Goal: Task Accomplishment & Management: Use online tool/utility

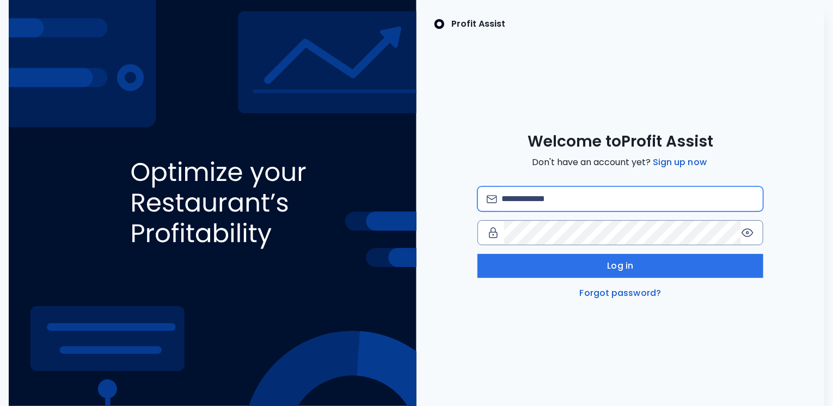
click at [525, 197] on input "email" at bounding box center [628, 199] width 253 height 24
type input "**********"
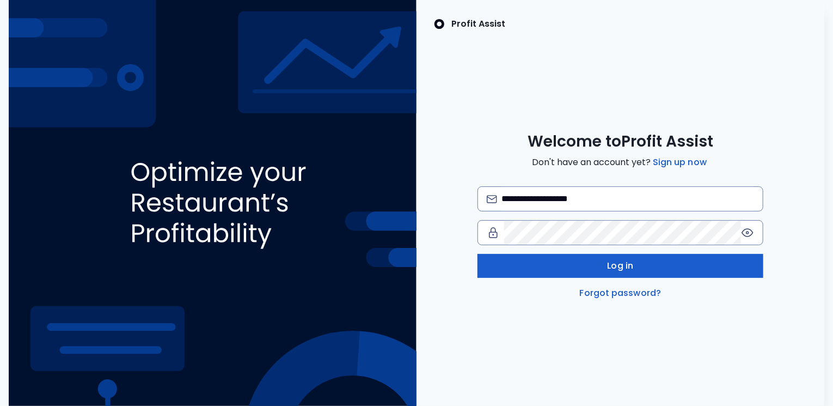
click at [576, 269] on button "Log in" at bounding box center [621, 266] width 286 height 24
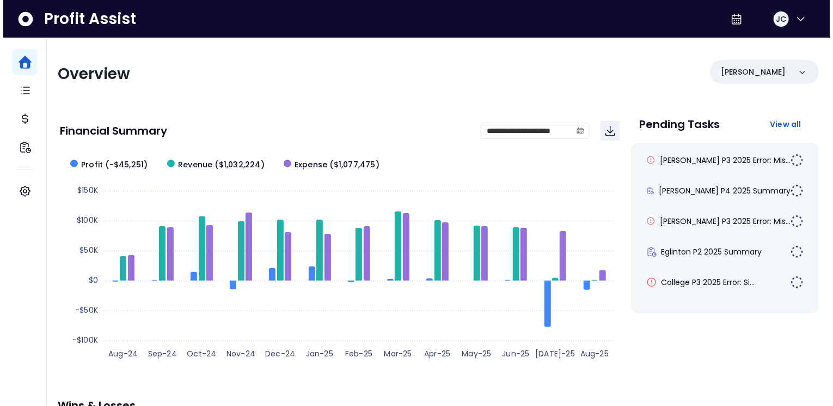
scroll to position [2, 0]
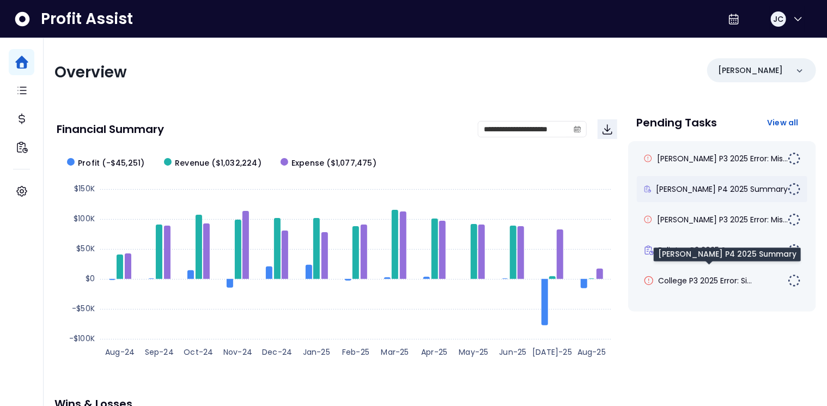
click at [674, 185] on span "[PERSON_NAME] P4 2025 Summary" at bounding box center [722, 189] width 132 height 11
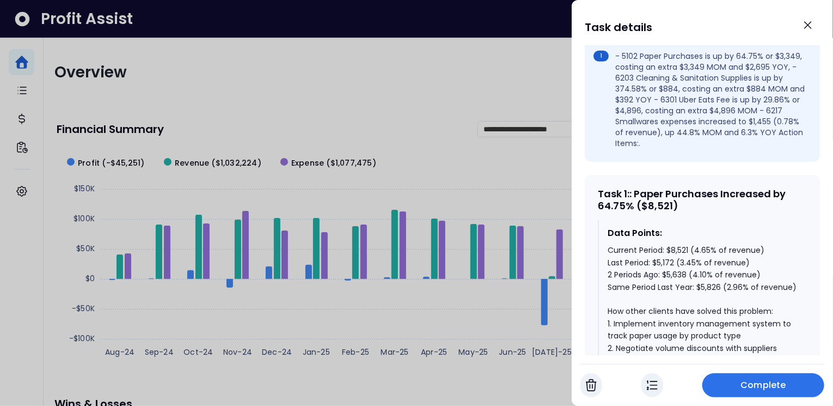
scroll to position [390, 0]
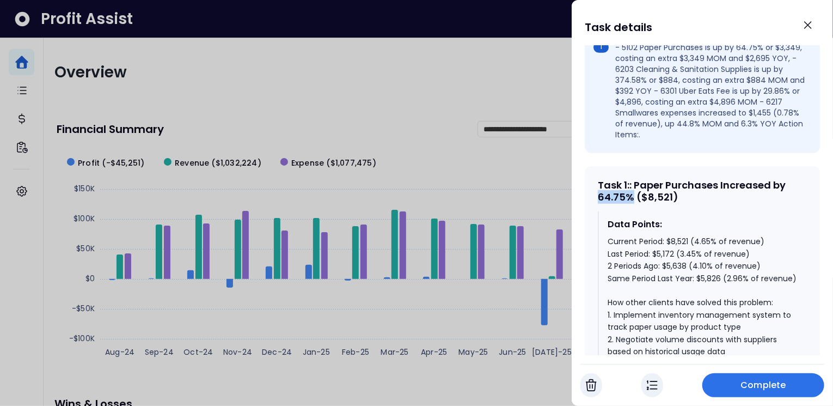
drag, startPoint x: 633, startPoint y: 178, endPoint x: 596, endPoint y: 176, distance: 36.5
click at [596, 176] on div "Task 1 : : Paper Purchases Increased by 64.75% ($8,521) Data Points: Current Pe…" at bounding box center [702, 378] width 235 height 425
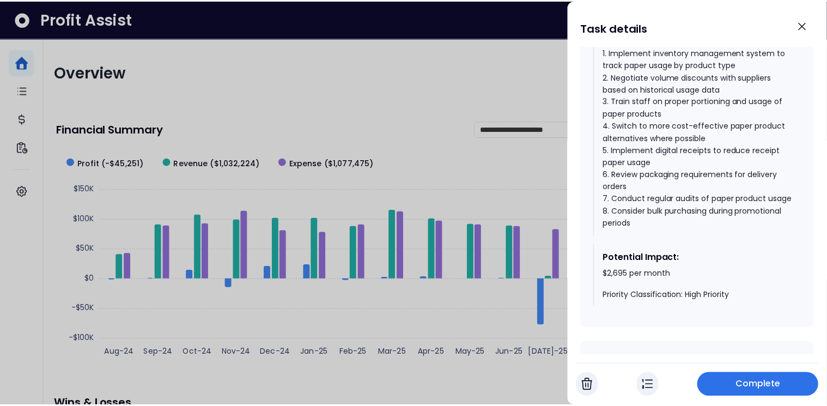
scroll to position [681, 0]
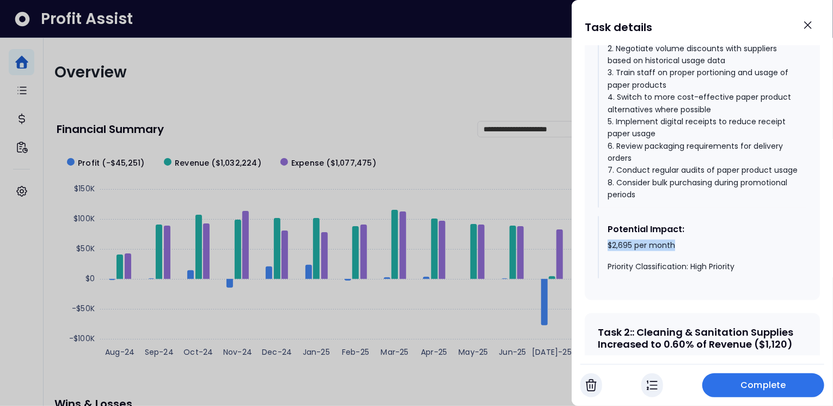
drag, startPoint x: 606, startPoint y: 248, endPoint x: 680, endPoint y: 247, distance: 73.5
click at [680, 247] on div "Potential Impact: $2,695 per month Priority Classification: High Priority" at bounding box center [702, 247] width 209 height 63
click at [809, 25] on icon "Close" at bounding box center [808, 25] width 7 height 7
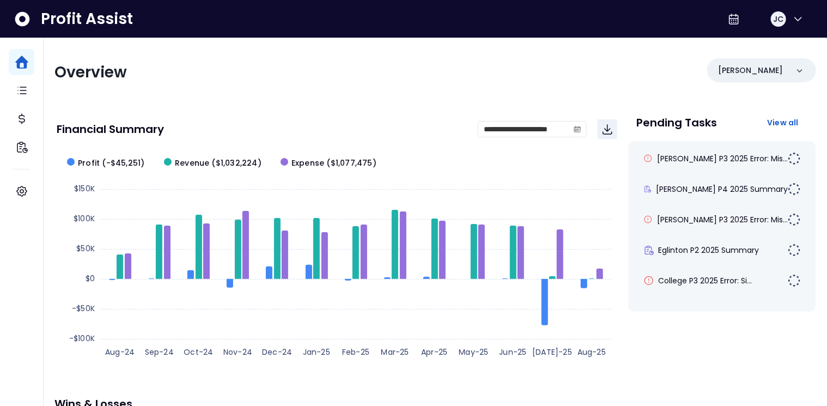
scroll to position [0, 0]
